Goal: Task Accomplishment & Management: Manage account settings

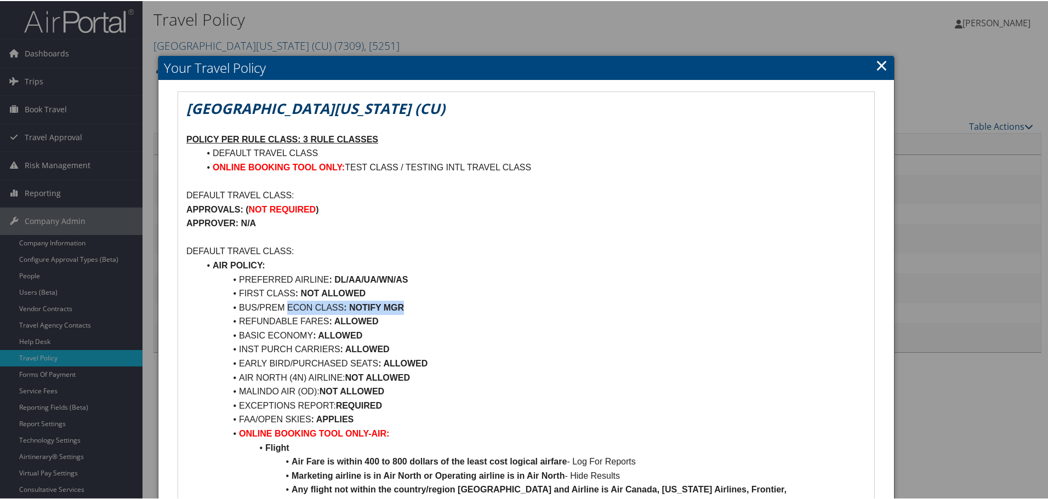
drag, startPoint x: 423, startPoint y: 305, endPoint x: 292, endPoint y: 309, distance: 130.5
click at [290, 309] on li "BUS/PREM ECON CLASS : NOTIFY MGR" at bounding box center [533, 307] width 667 height 14
click at [223, 304] on li "BUS/PREM ECON CLASS : NOTIFY MGR" at bounding box center [533, 307] width 667 height 14
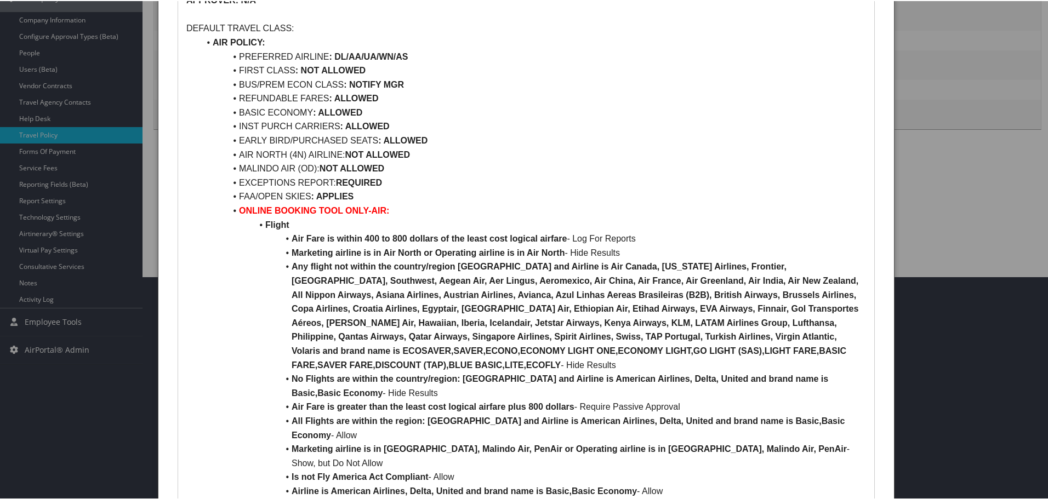
scroll to position [219, 0]
